Goal: Navigation & Orientation: Find specific page/section

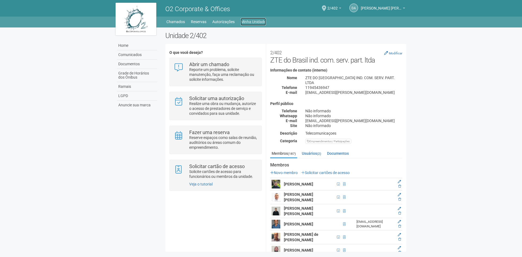
click at [245, 18] on link "Minha Unidade" at bounding box center [253, 22] width 25 height 8
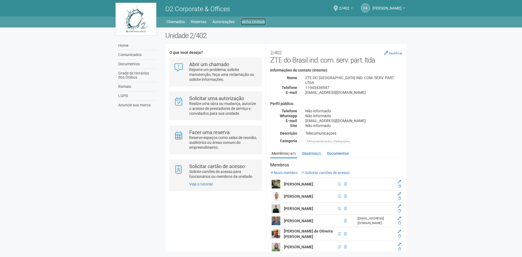
click at [250, 19] on link "Minha Unidade" at bounding box center [253, 22] width 25 height 8
click at [339, 7] on span "2/402" at bounding box center [344, 6] width 10 height 10
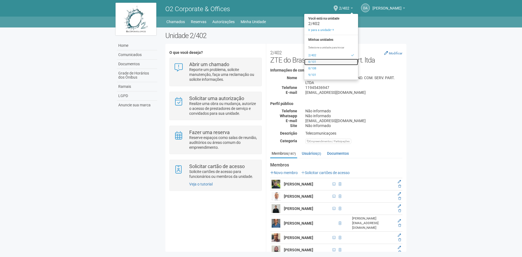
click at [304, 62] on link "8/101" at bounding box center [331, 62] width 54 height 7
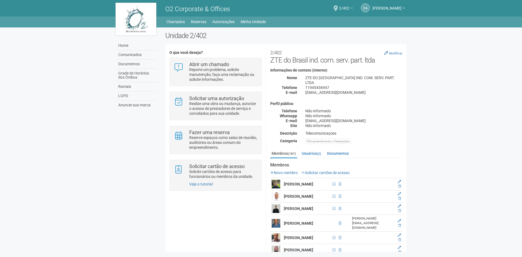
click at [339, 7] on link "2/402" at bounding box center [346, 9] width 14 height 4
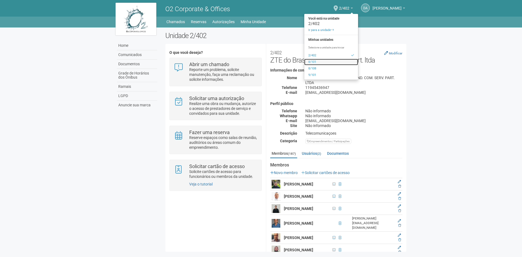
click at [305, 62] on link "8/101" at bounding box center [331, 62] width 54 height 7
